Goal: Information Seeking & Learning: Learn about a topic

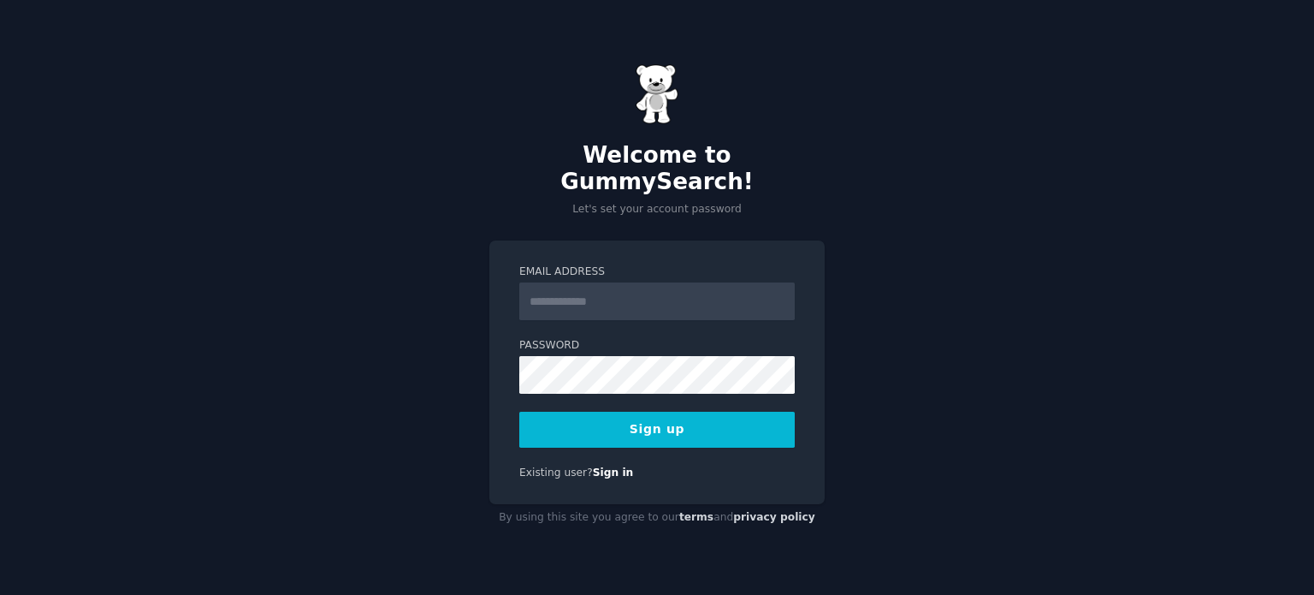
click at [922, 226] on div "Welcome to GummySearch! Let's set your account password Email Address Password …" at bounding box center [657, 297] width 1314 height 595
click at [1201, 280] on div "Welcome to GummySearch! Let's set your account password Email Address Password …" at bounding box center [657, 297] width 1314 height 595
click at [628, 305] on input "Email Address" at bounding box center [657, 301] width 276 height 38
paste input "**********"
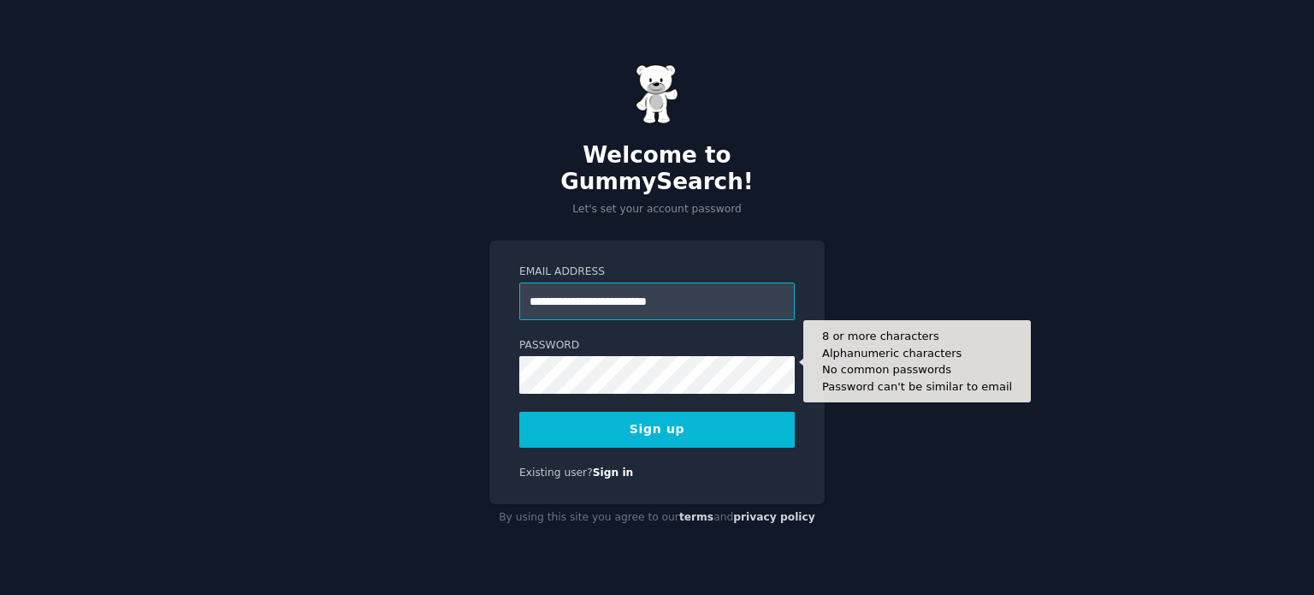
type input "**********"
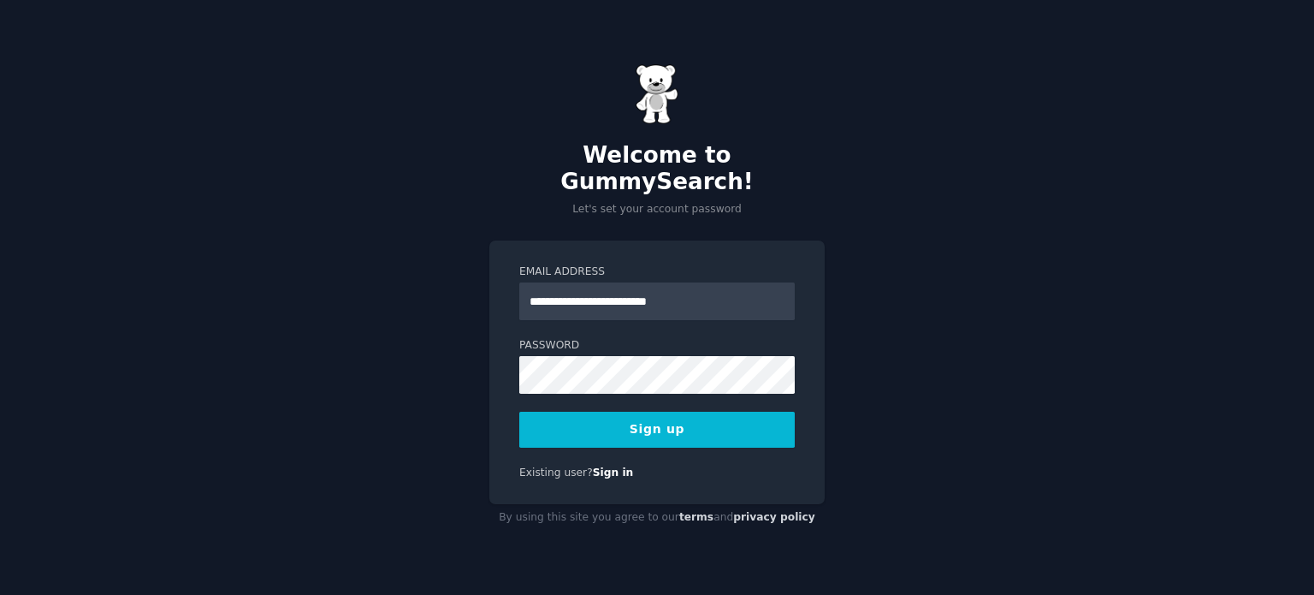
click at [656, 417] on button "Sign up" at bounding box center [657, 430] width 276 height 36
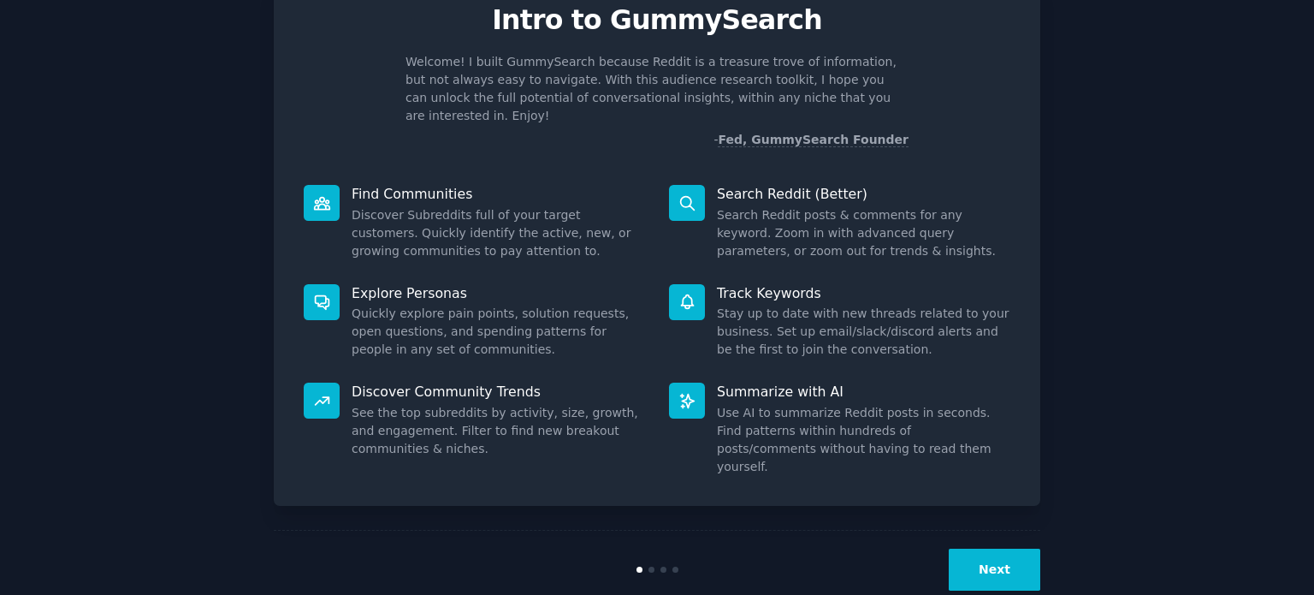
scroll to position [74, 0]
click at [1008, 548] on button "Next" at bounding box center [995, 569] width 92 height 42
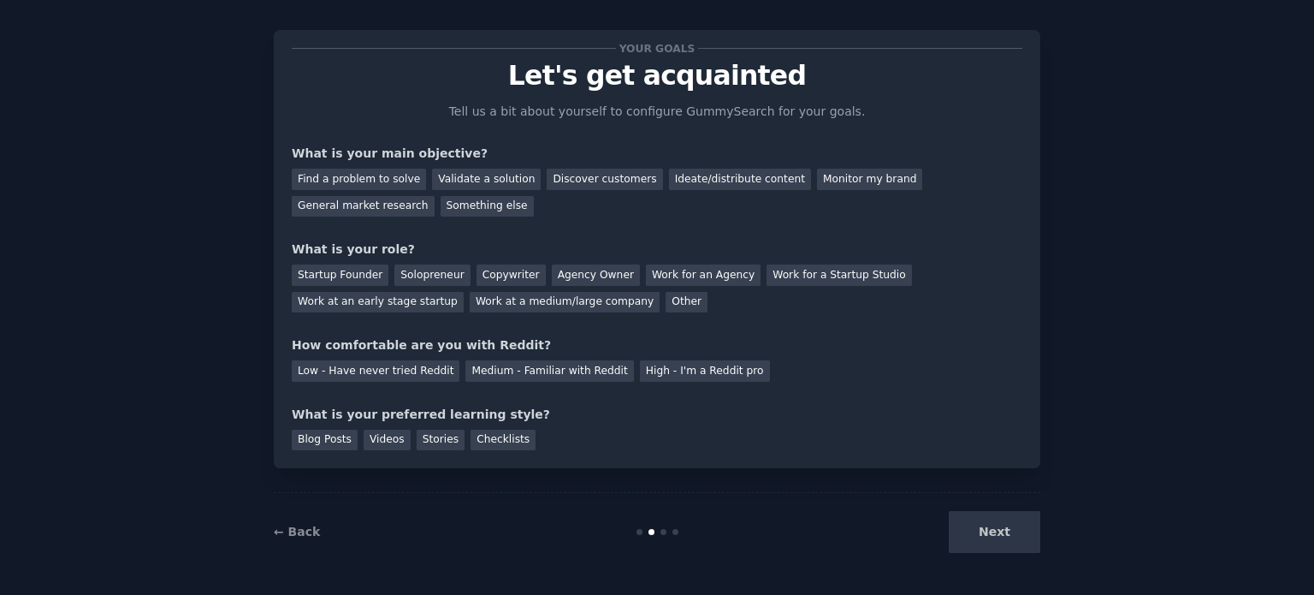
scroll to position [17, 0]
click at [993, 533] on div "Next" at bounding box center [913, 533] width 256 height 42
click at [359, 181] on div "Find a problem to solve" at bounding box center [359, 179] width 134 height 21
click at [472, 176] on div "Validate a solution" at bounding box center [486, 179] width 109 height 21
click at [371, 174] on div "Find a problem to solve" at bounding box center [359, 179] width 134 height 21
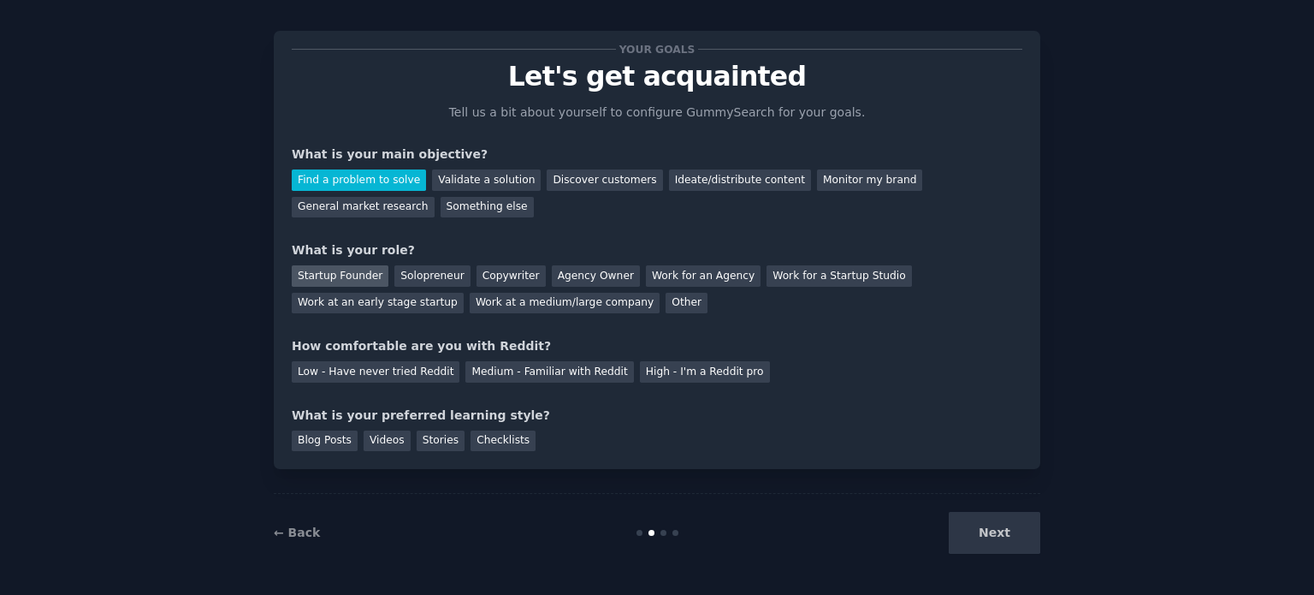
click at [301, 276] on div "Startup Founder" at bounding box center [340, 275] width 97 height 21
click at [386, 376] on div "Low - Have never tried Reddit" at bounding box center [376, 371] width 168 height 21
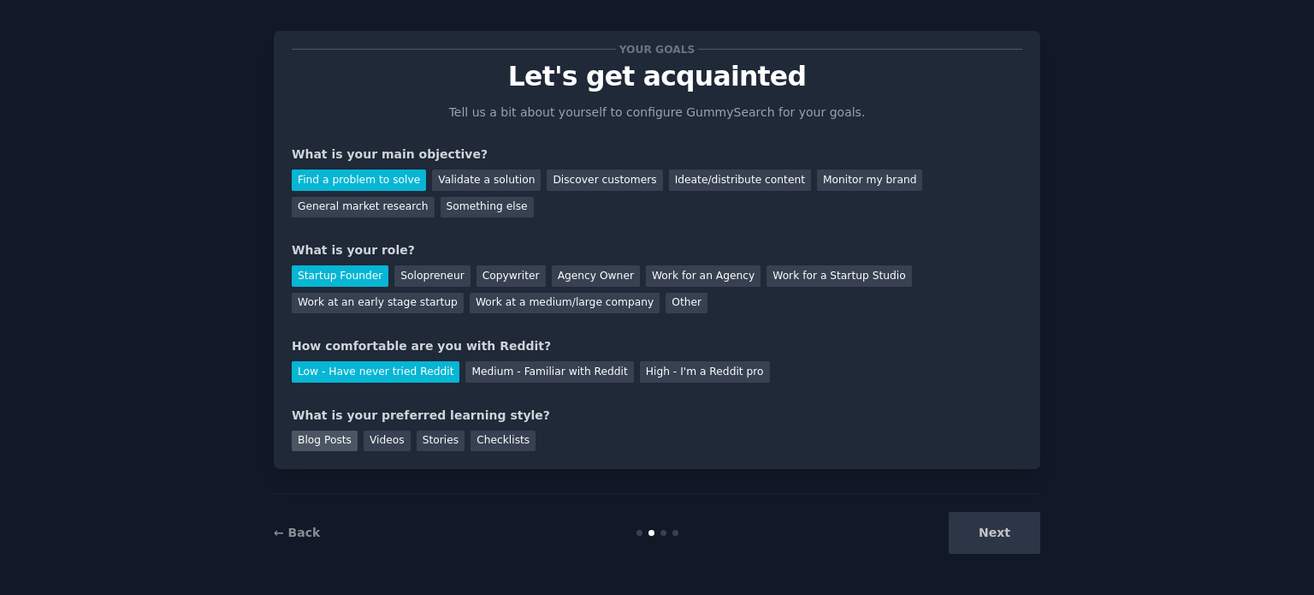
click at [318, 446] on div "Blog Posts" at bounding box center [325, 440] width 66 height 21
click at [383, 447] on div "Videos" at bounding box center [387, 440] width 47 height 21
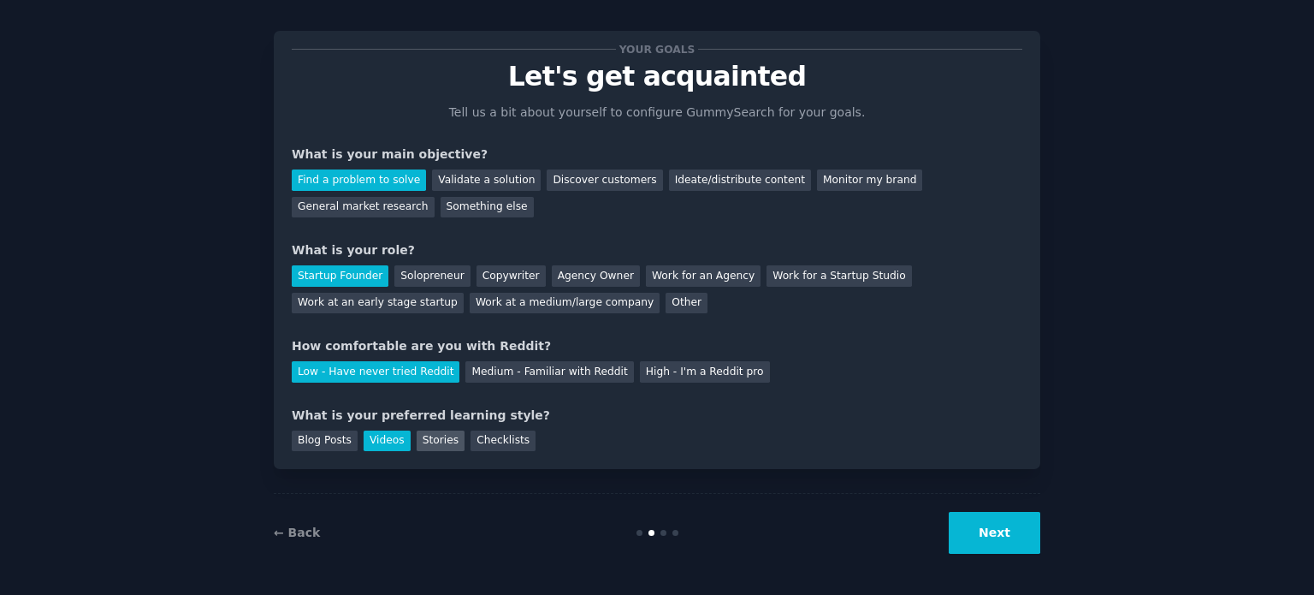
click at [429, 449] on div "Stories" at bounding box center [441, 440] width 48 height 21
click at [510, 451] on div "Your goals Let's get acquainted Tell us a bit about yourself to configure Gummy…" at bounding box center [657, 250] width 767 height 438
click at [493, 442] on div "Checklists" at bounding box center [503, 440] width 65 height 21
click at [306, 434] on div "Blog Posts" at bounding box center [325, 440] width 66 height 21
click at [1026, 535] on button "Next" at bounding box center [995, 533] width 92 height 42
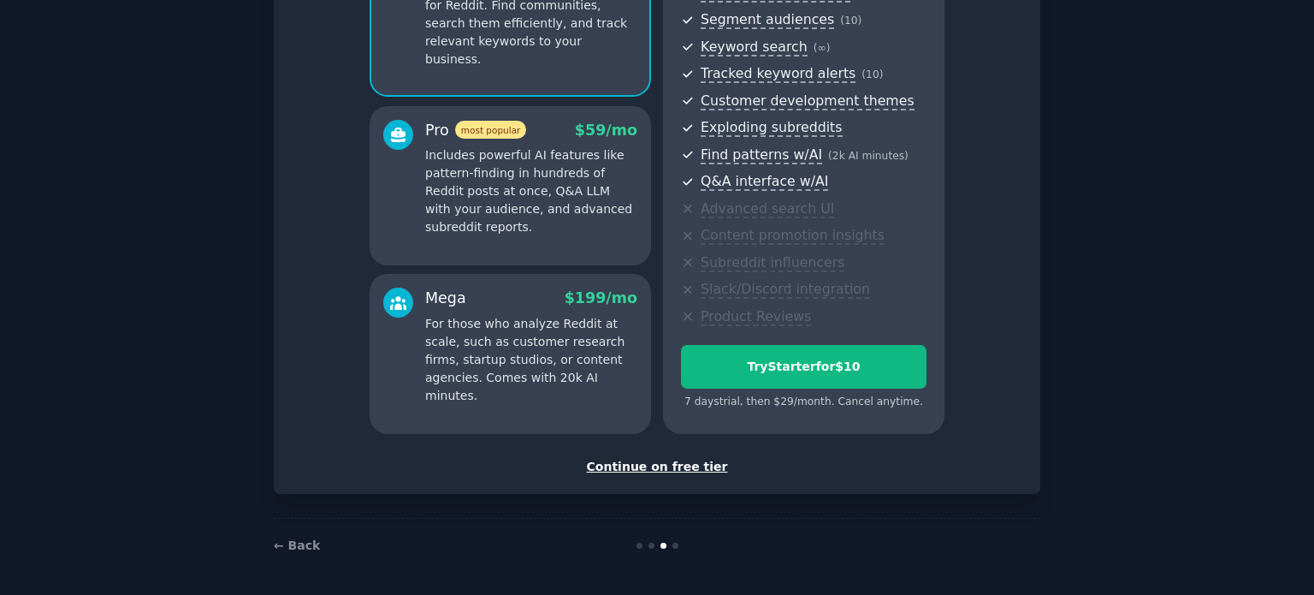
scroll to position [216, 0]
click at [635, 464] on div "Continue on free tier" at bounding box center [657, 467] width 731 height 18
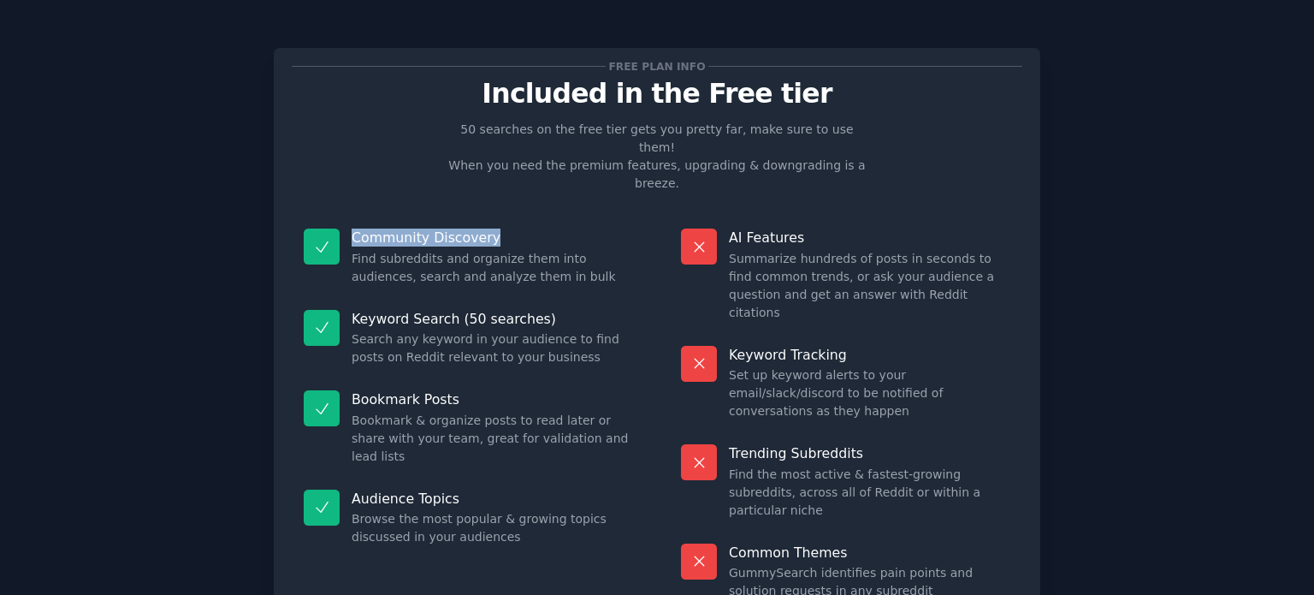
drag, startPoint x: 353, startPoint y: 207, endPoint x: 541, endPoint y: 207, distance: 188.3
click at [541, 228] on p "Community Discovery" at bounding box center [493, 237] width 282 height 18
drag, startPoint x: 341, startPoint y: 276, endPoint x: 555, endPoint y: 270, distance: 213.2
click at [555, 298] on div "Keyword Search (50 searches) Search any keyword in your audience to find posts …" at bounding box center [468, 338] width 353 height 81
drag, startPoint x: 397, startPoint y: 352, endPoint x: 472, endPoint y: 357, distance: 75.5
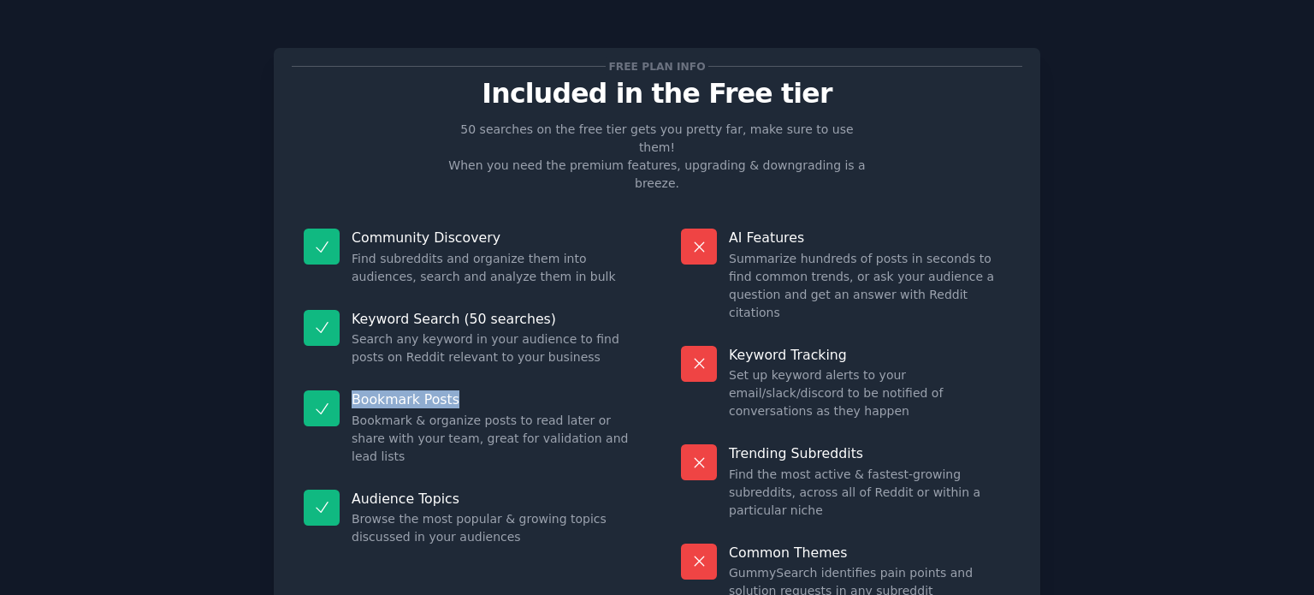
click at [478, 378] on div "Bookmark Posts Bookmark & organize posts to read later or share with your team,…" at bounding box center [468, 427] width 353 height 99
drag, startPoint x: 355, startPoint y: 436, endPoint x: 528, endPoint y: 420, distance: 173.6
click at [498, 489] on p "Audience Topics" at bounding box center [493, 498] width 282 height 18
drag, startPoint x: 720, startPoint y: 210, endPoint x: 827, endPoint y: 210, distance: 107.0
click at [827, 228] on dt "AI Features" at bounding box center [845, 237] width 329 height 18
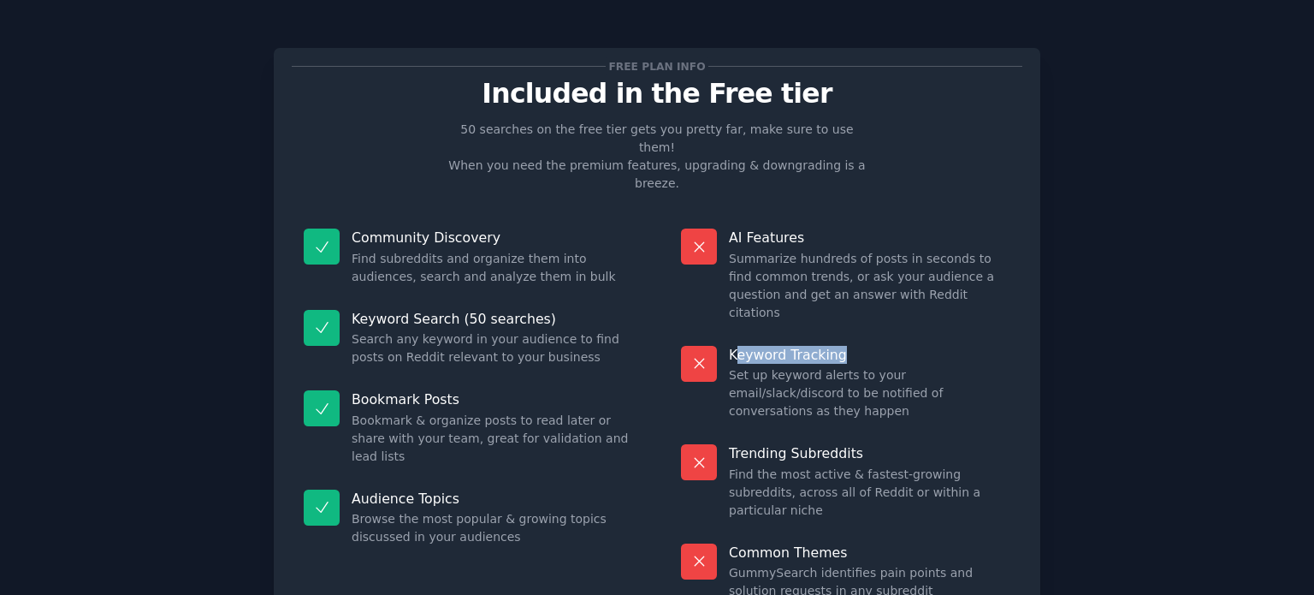
drag, startPoint x: 736, startPoint y: 303, endPoint x: 869, endPoint y: 332, distance: 135.8
click at [931, 346] on p "Keyword Tracking" at bounding box center [870, 355] width 282 height 18
drag, startPoint x: 725, startPoint y: 385, endPoint x: 940, endPoint y: 373, distance: 215.1
click at [950, 444] on dt "Trending Subreddits" at bounding box center [845, 453] width 329 height 18
drag, startPoint x: 722, startPoint y: 453, endPoint x: 985, endPoint y: 472, distance: 263.4
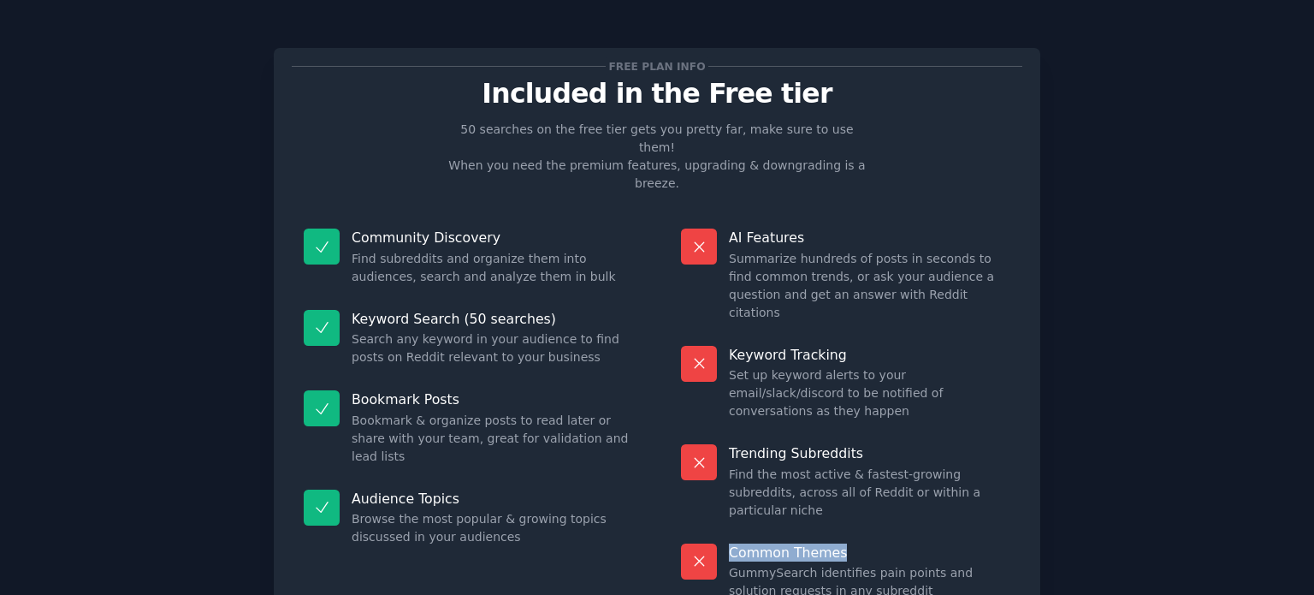
click at [991, 531] on div "Common Themes GummySearch identifies pain points and solution requests in any s…" at bounding box center [845, 571] width 353 height 81
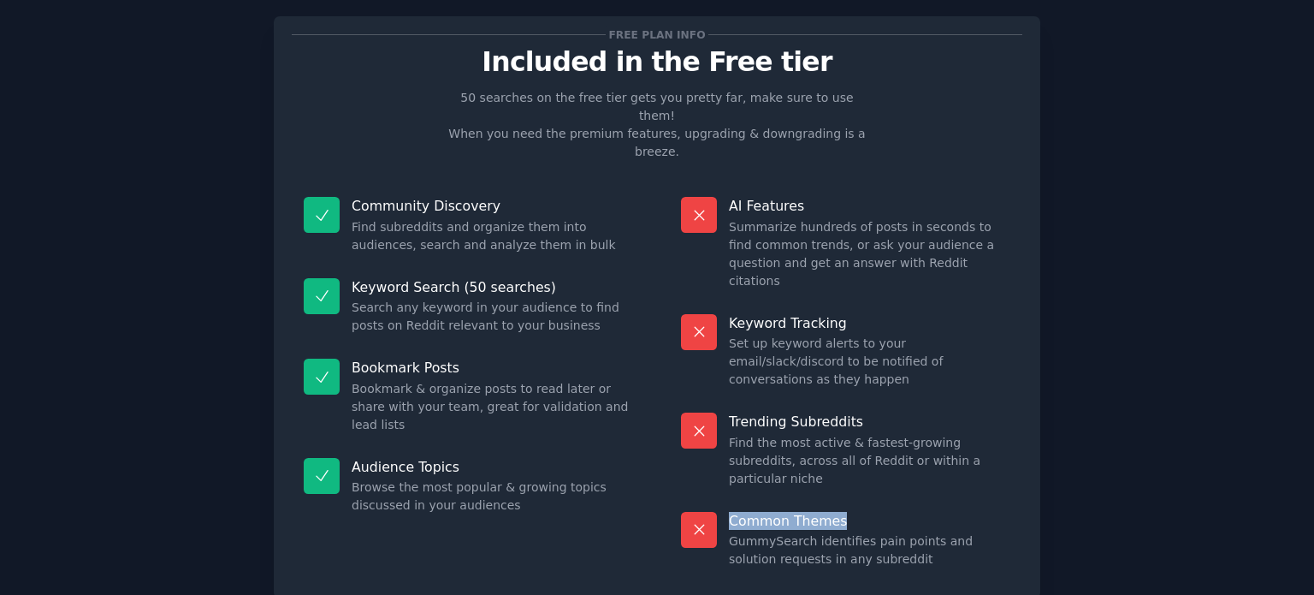
scroll to position [71, 0]
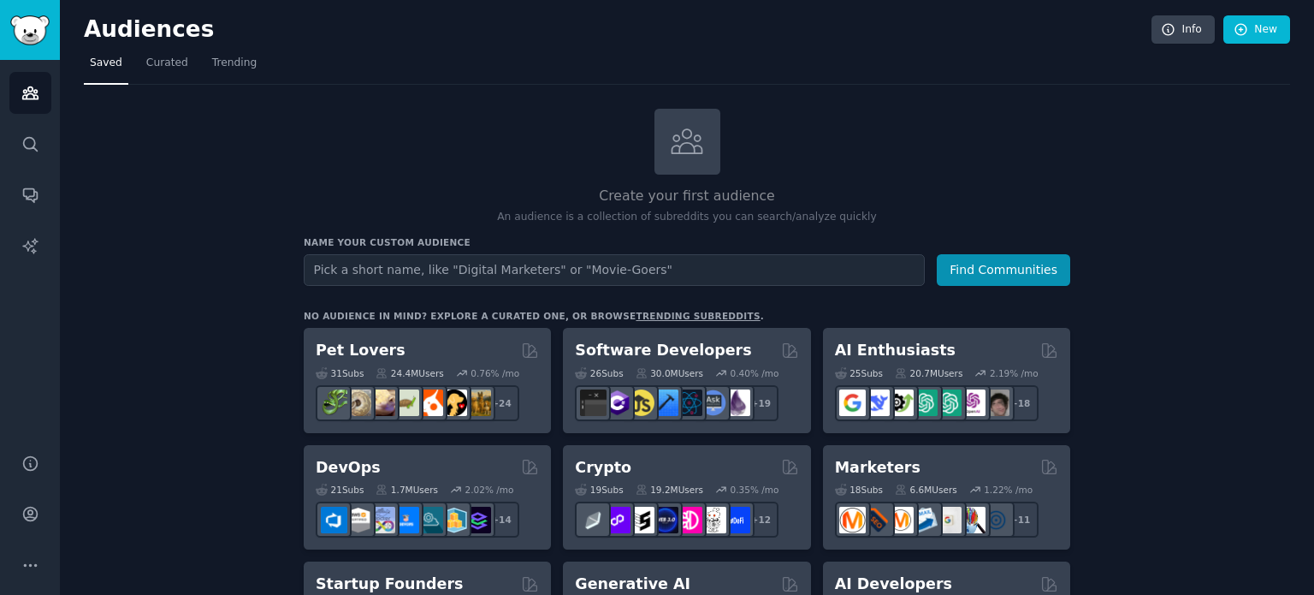
click at [391, 271] on input "text" at bounding box center [614, 270] width 621 height 32
type input "ai agent"
click at [1028, 254] on button "Find Communities" at bounding box center [1003, 270] width 133 height 32
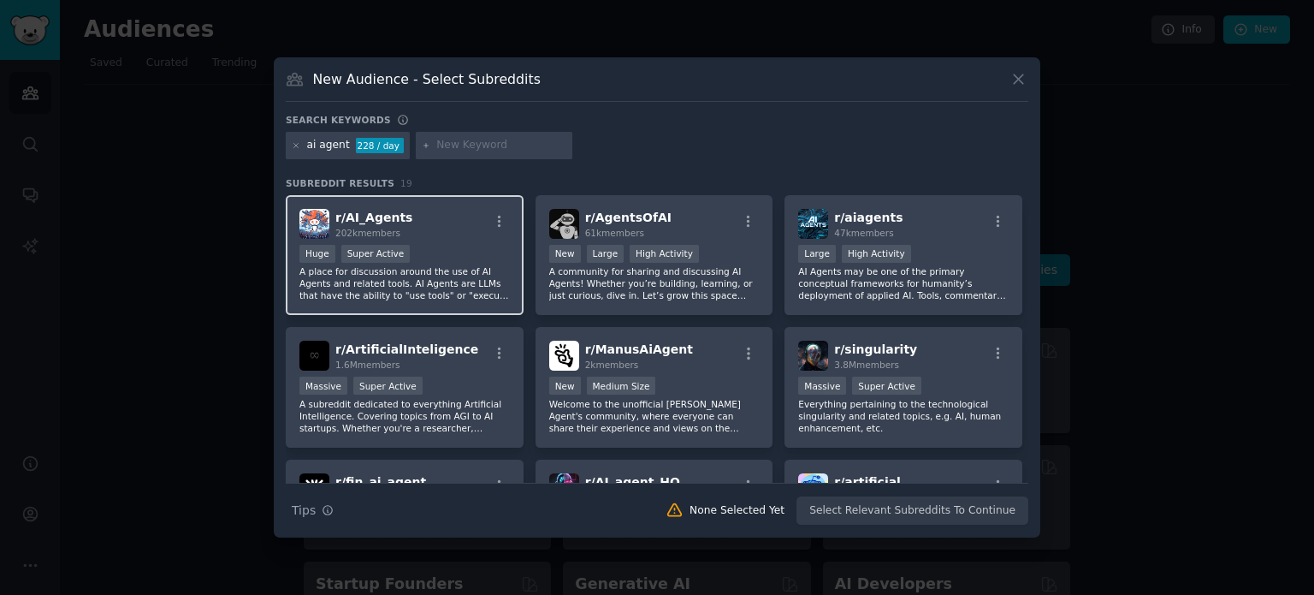
click at [438, 251] on div "Huge Super Active" at bounding box center [405, 255] width 211 height 21
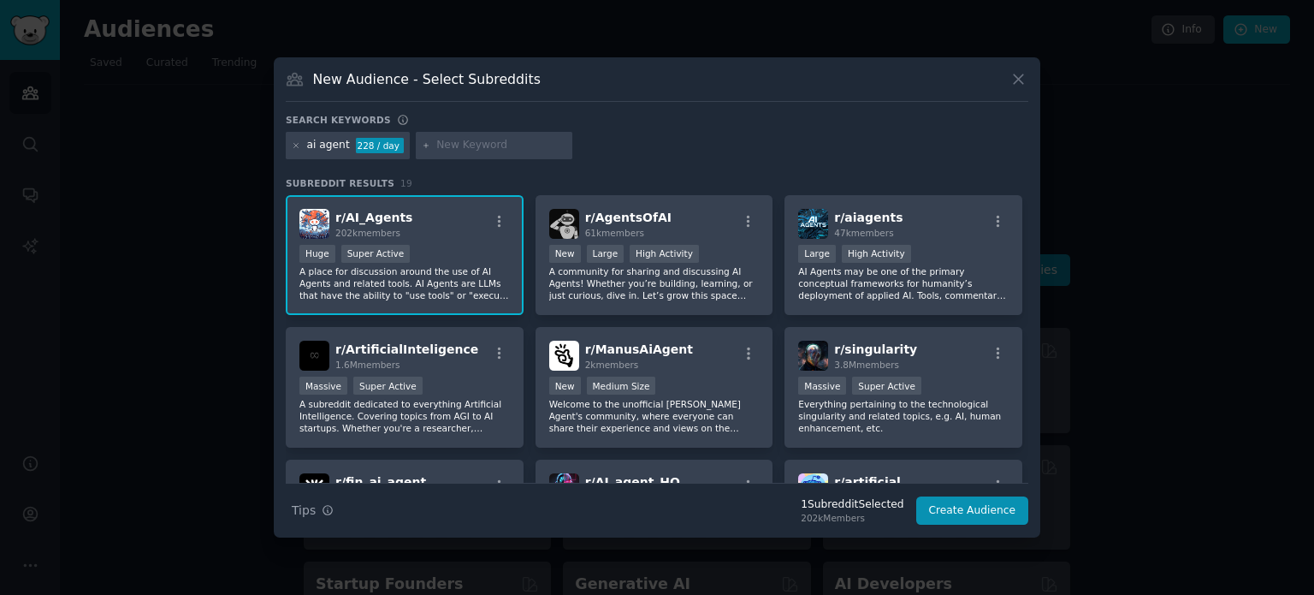
click at [438, 251] on div "Huge Super Active" at bounding box center [405, 255] width 211 height 21
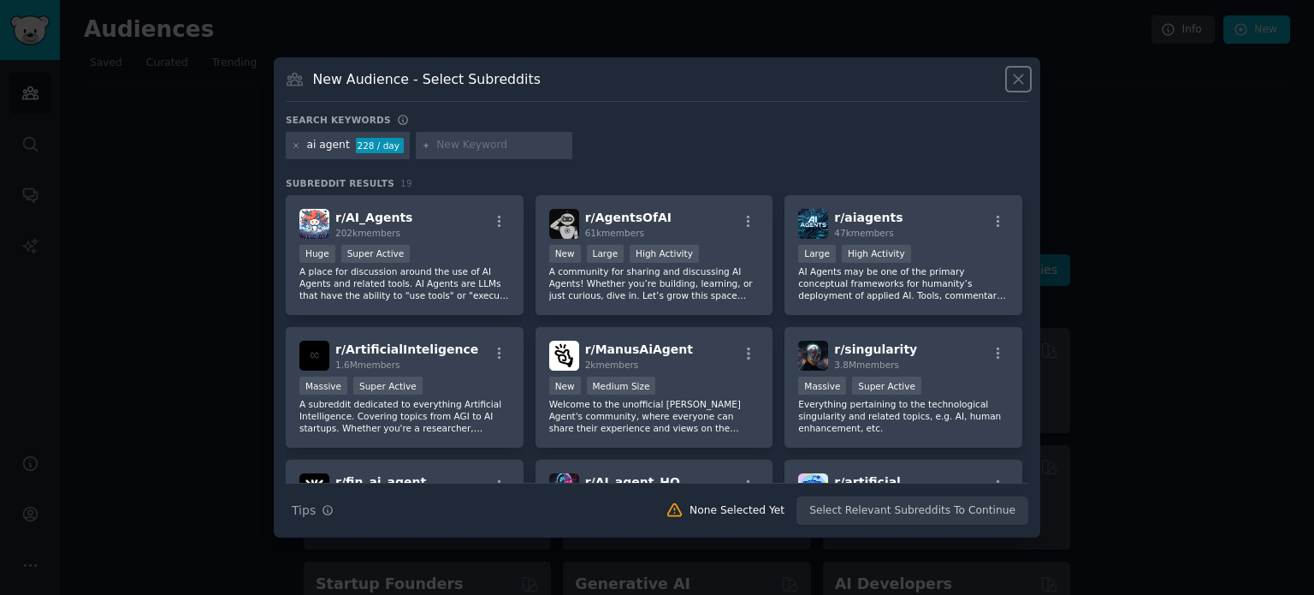
click at [1023, 79] on icon at bounding box center [1019, 79] width 18 height 18
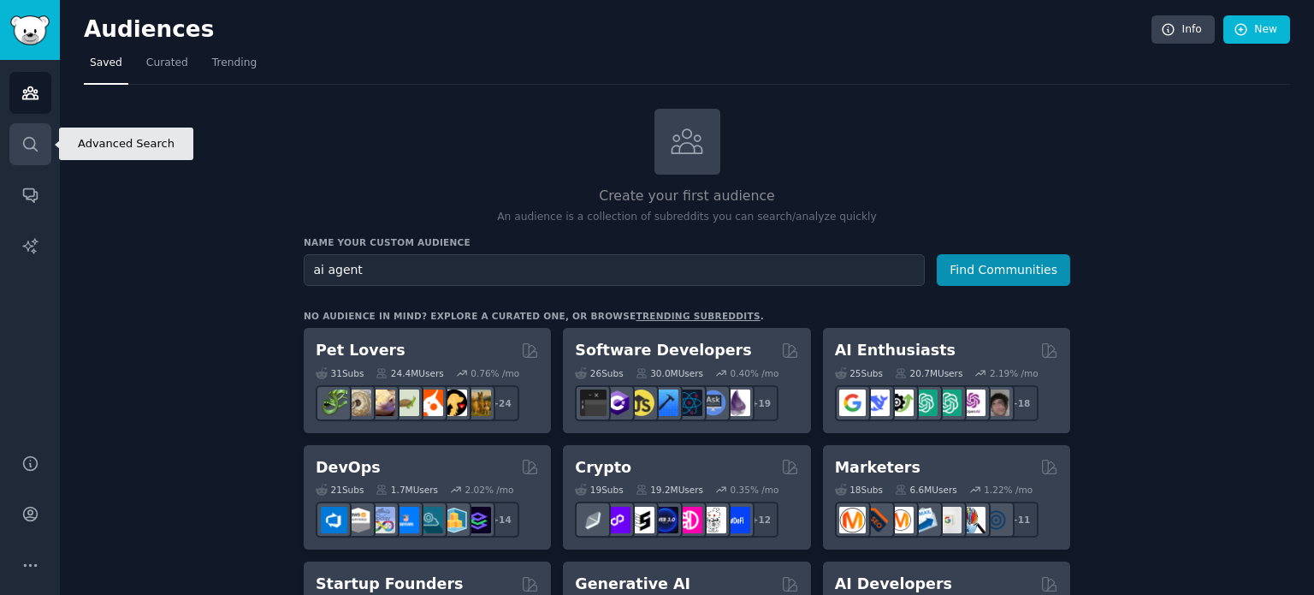
click at [29, 136] on icon "Sidebar" at bounding box center [30, 144] width 18 height 18
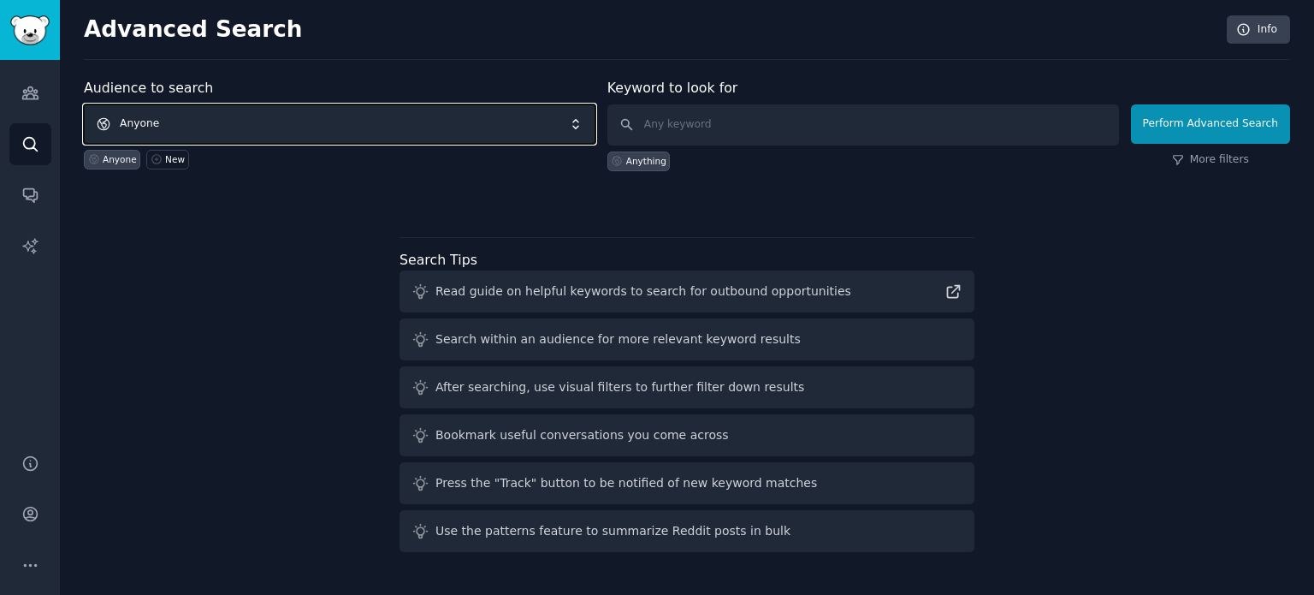
click at [322, 122] on span "Anyone" at bounding box center [340, 123] width 512 height 39
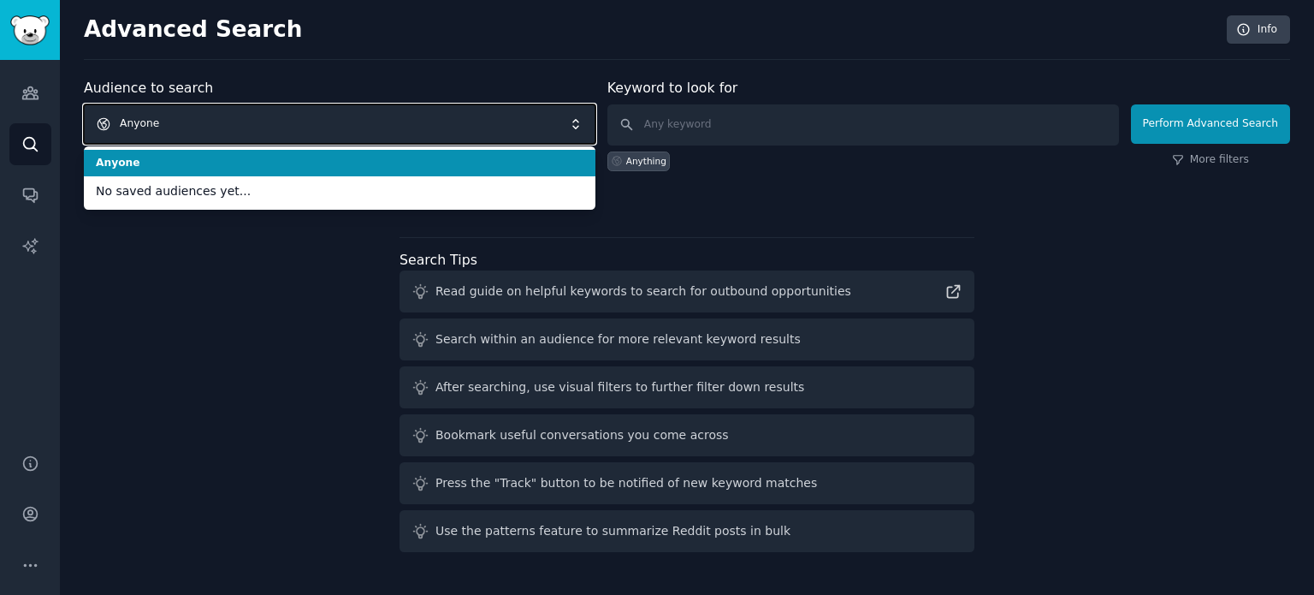
click at [322, 122] on span "Anyone" at bounding box center [340, 123] width 512 height 39
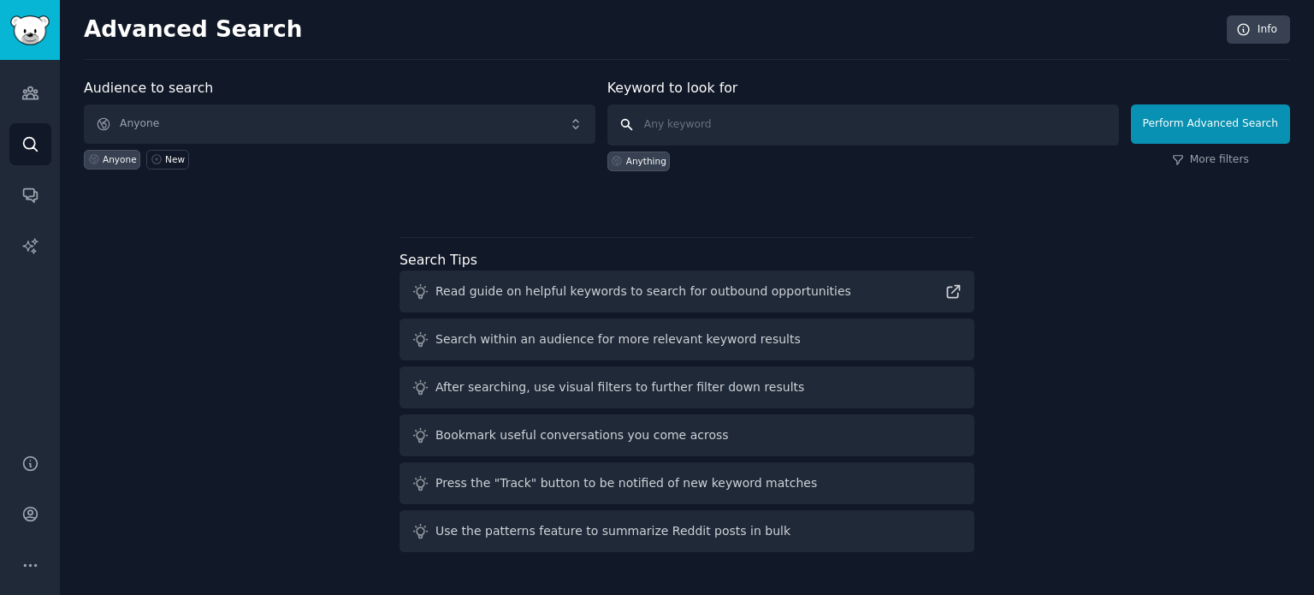
click at [749, 115] on input "text" at bounding box center [864, 124] width 512 height 41
type input "ai agent"
click button "Perform Advanced Search" at bounding box center [1210, 123] width 159 height 39
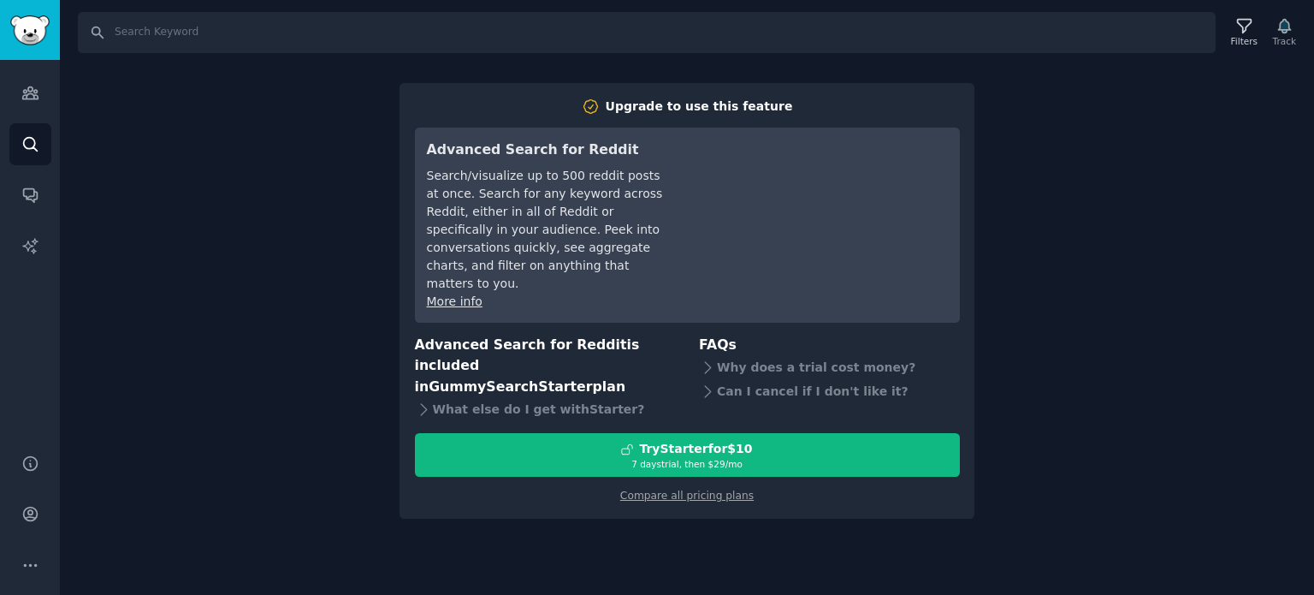
click at [228, 472] on div "Search Filters Track Upgrade to use this feature Advanced Search for Reddit Sea…" at bounding box center [687, 297] width 1255 height 595
click at [267, 88] on div "Search Filters Track Upgrade to use this feature Advanced Search for Reddit Sea…" at bounding box center [687, 297] width 1255 height 595
click at [31, 180] on link "Conversations" at bounding box center [30, 195] width 42 height 42
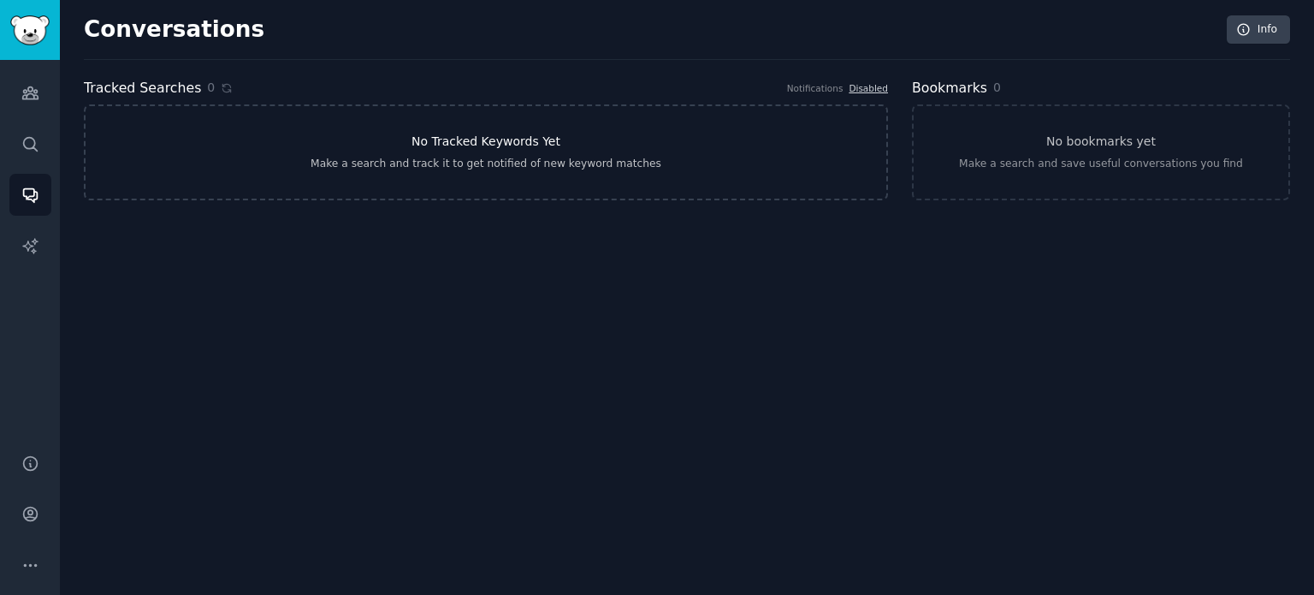
click at [500, 143] on h3 "No Tracked Keywords Yet" at bounding box center [486, 142] width 149 height 18
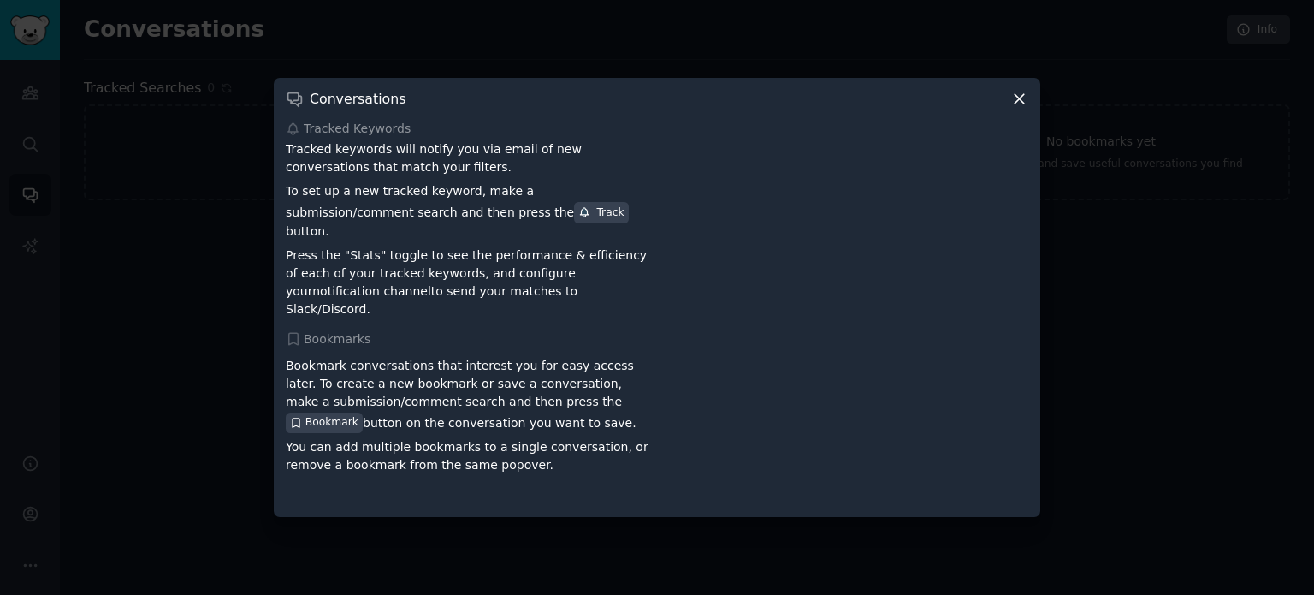
click at [1017, 105] on icon at bounding box center [1020, 99] width 18 height 18
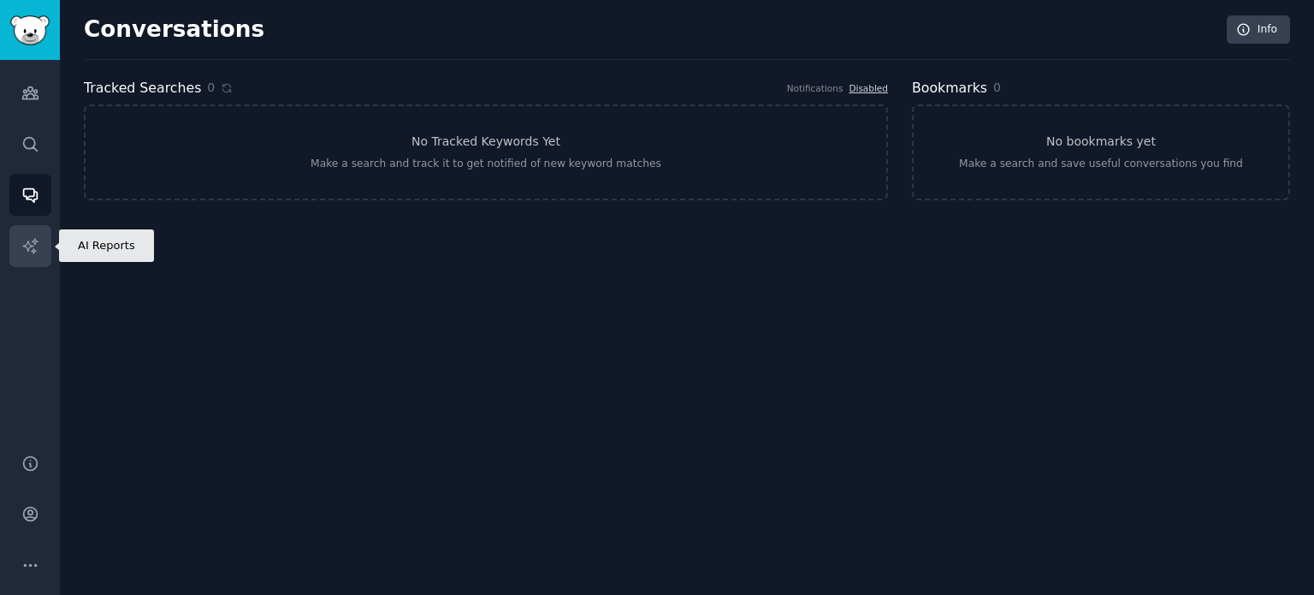
click at [38, 240] on icon "Sidebar" at bounding box center [30, 246] width 18 height 18
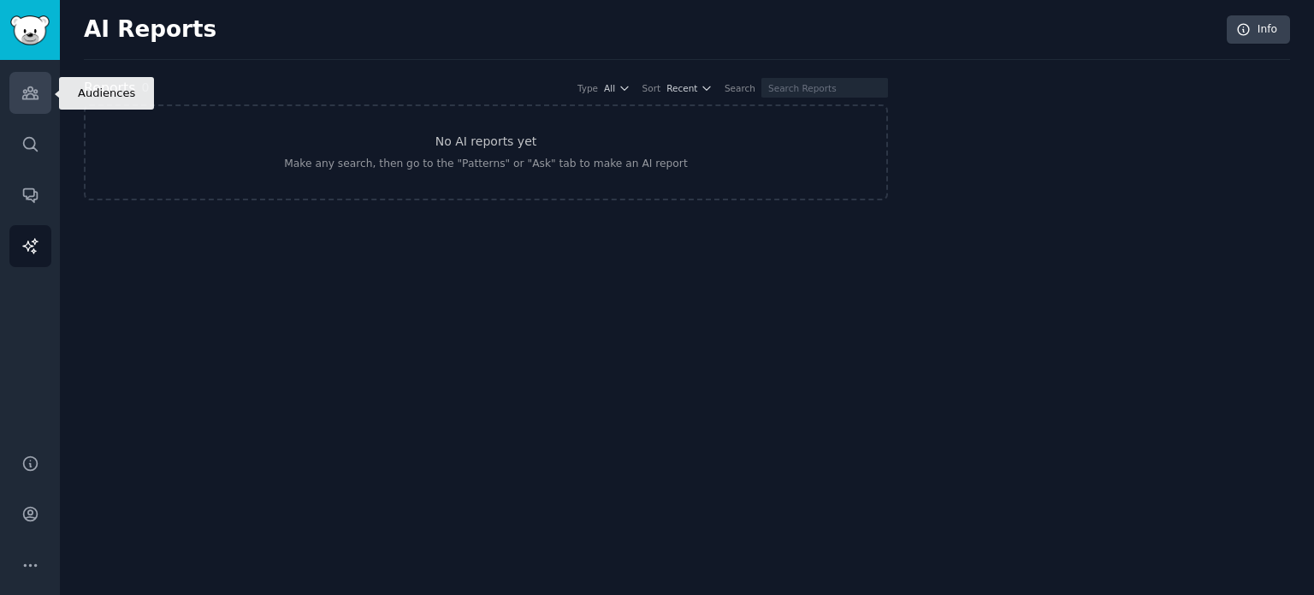
click at [25, 88] on icon "Sidebar" at bounding box center [30, 93] width 18 height 18
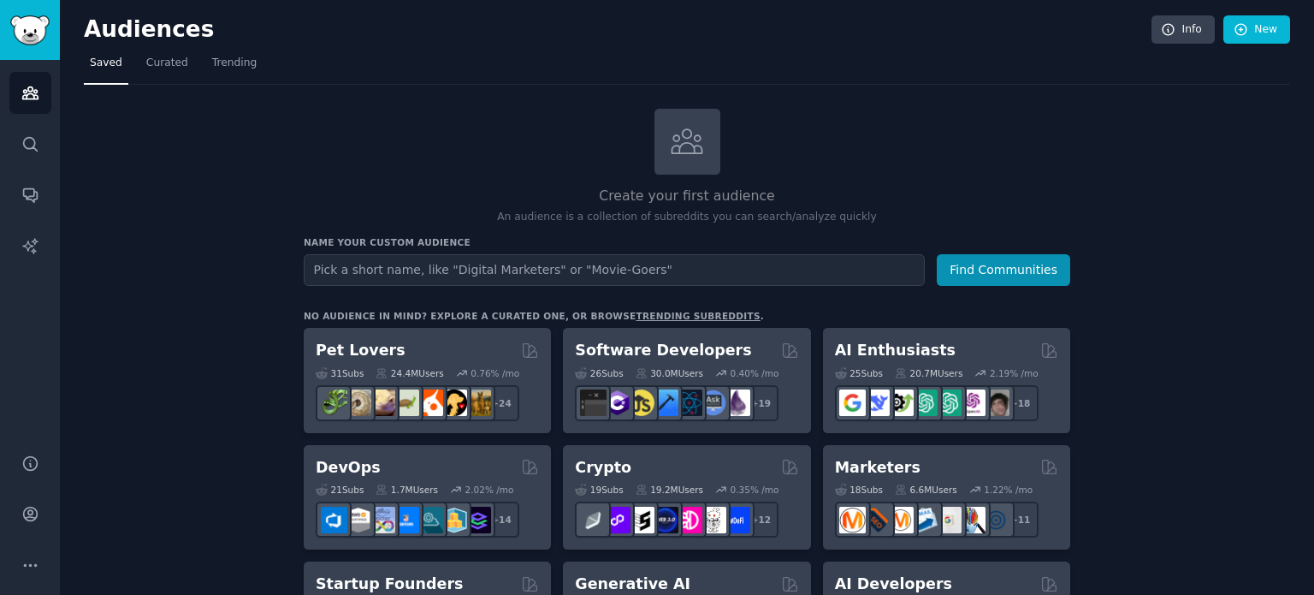
click at [705, 262] on input "text" at bounding box center [614, 270] width 621 height 32
